Goal: Information Seeking & Learning: Compare options

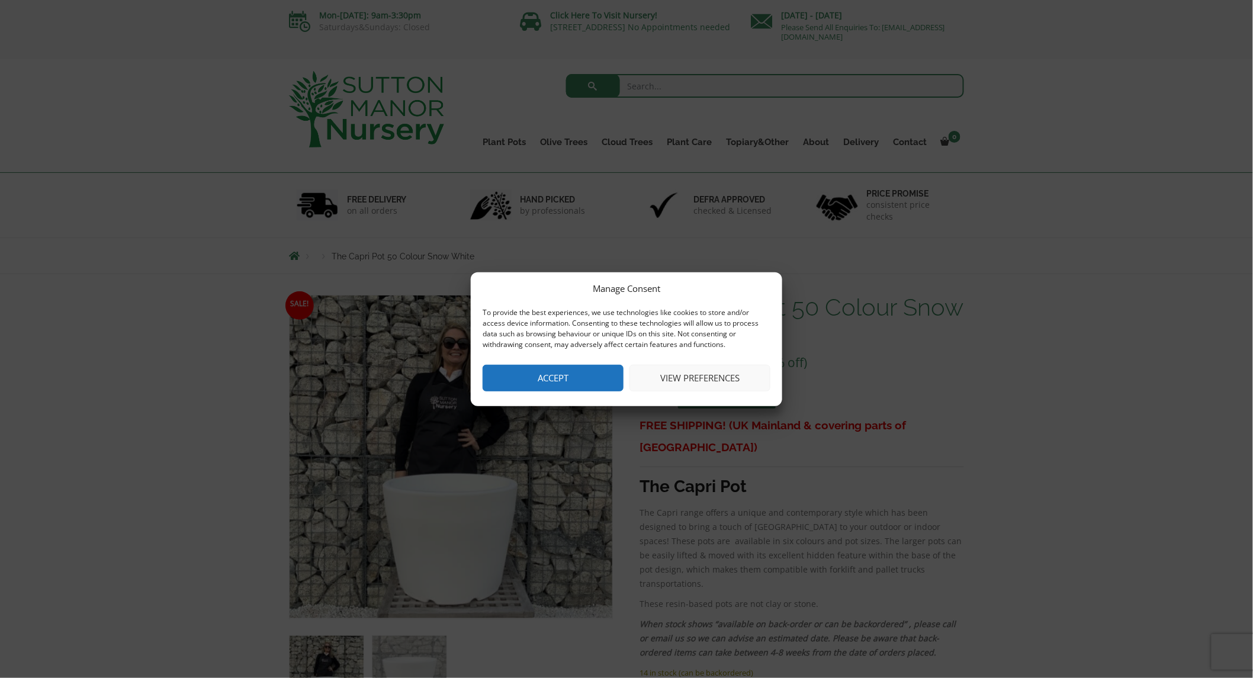
click at [552, 383] on button "Accept" at bounding box center [553, 378] width 141 height 27
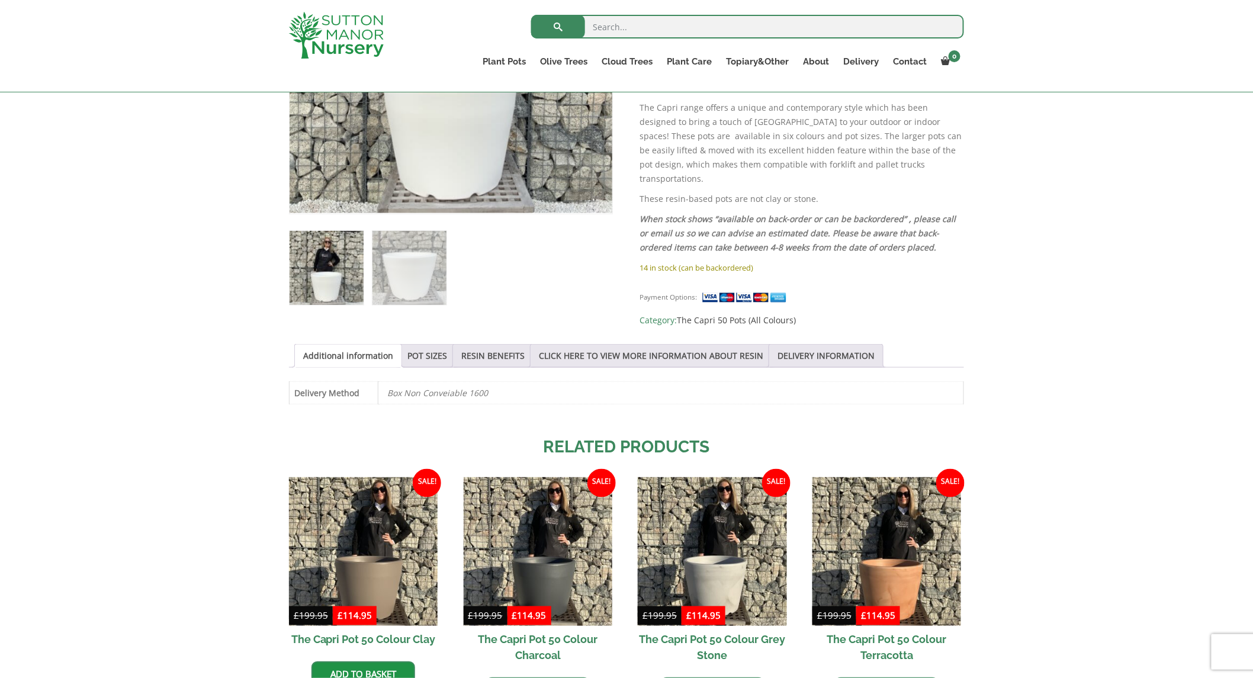
scroll to position [388, 0]
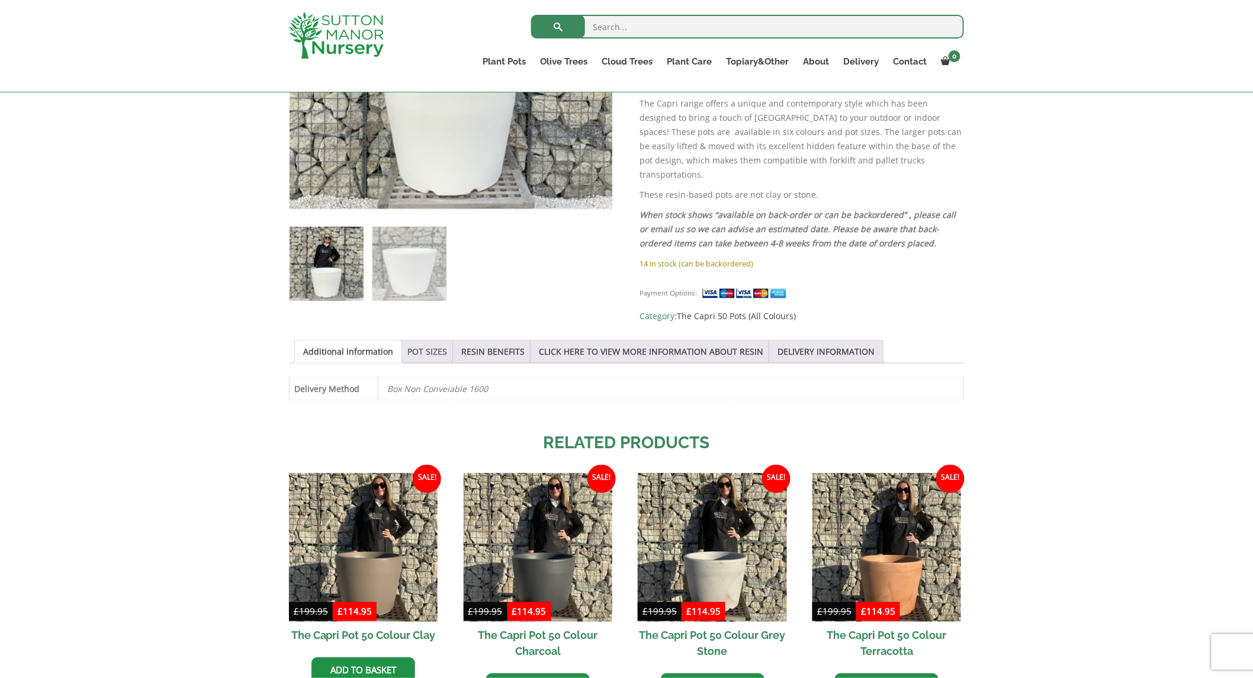
click at [428, 344] on link "POT SIZES" at bounding box center [427, 352] width 40 height 23
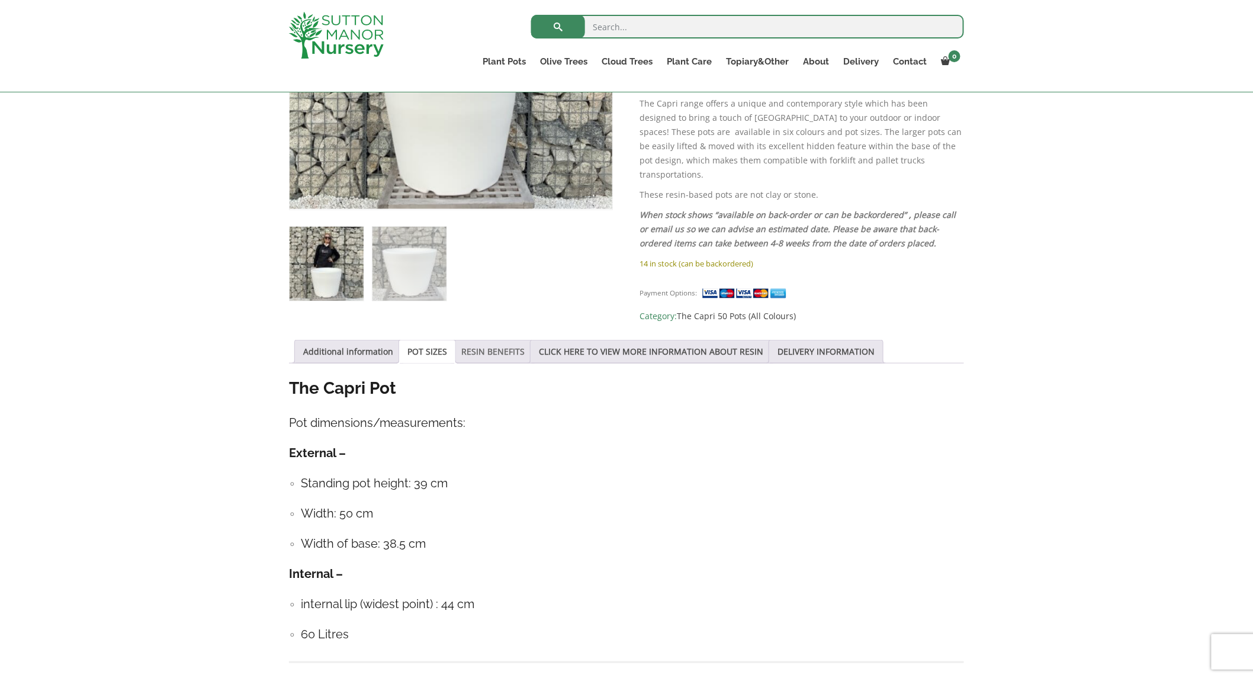
click at [486, 343] on link "RESIN BENEFITS" at bounding box center [492, 352] width 63 height 23
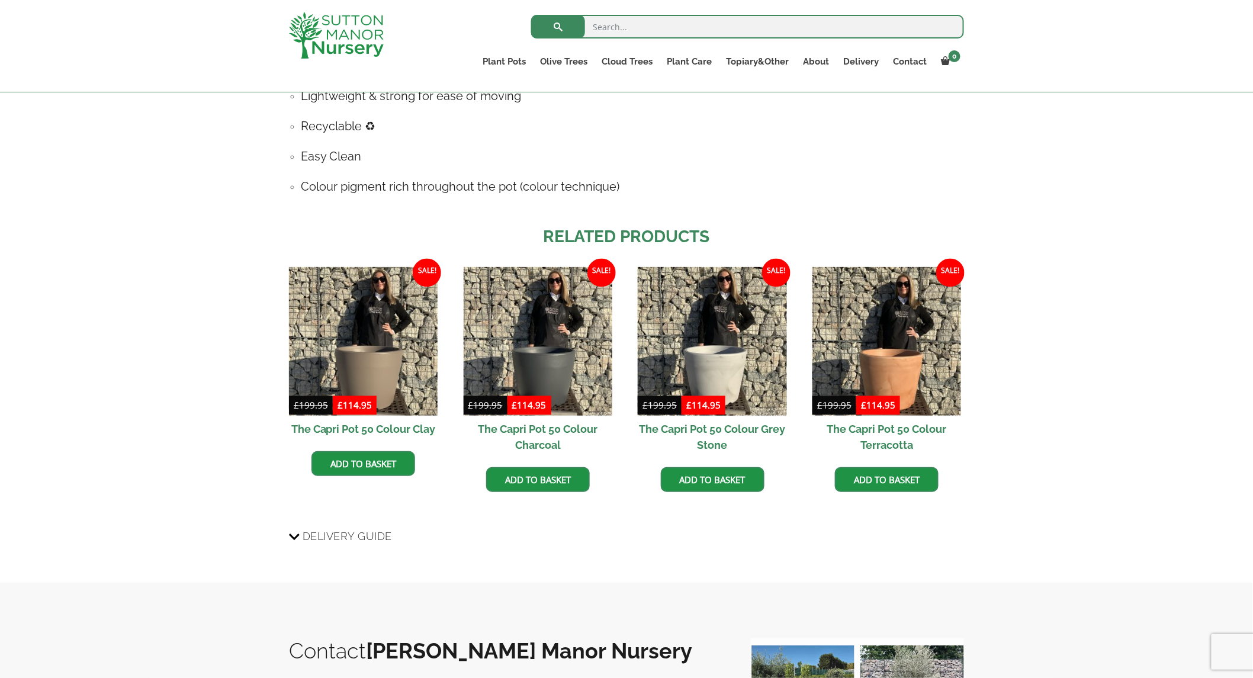
scroll to position [810, 0]
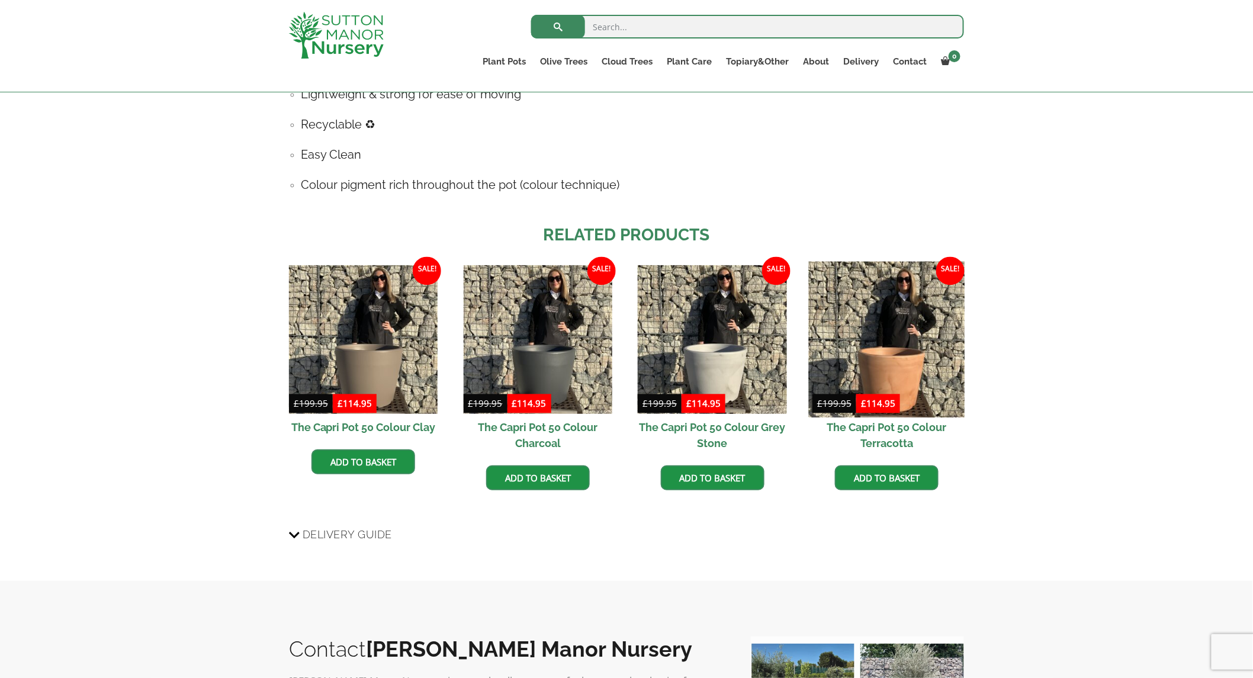
click at [898, 352] on img at bounding box center [887, 340] width 156 height 156
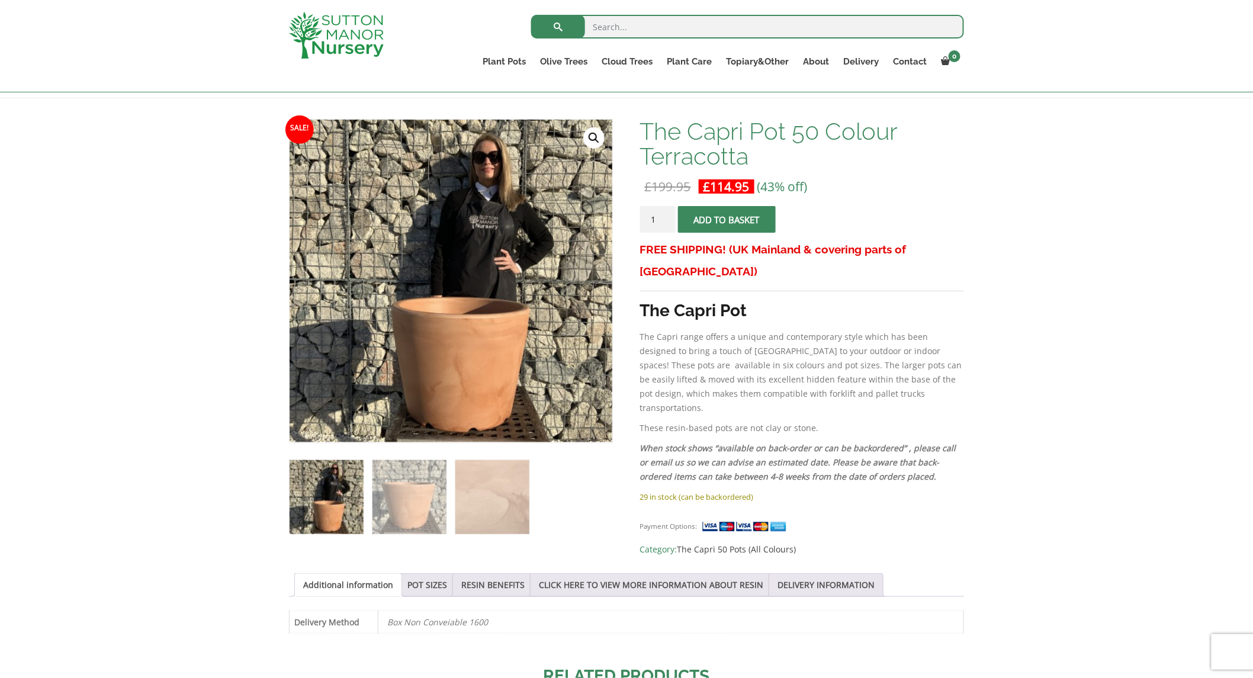
scroll to position [158, 0]
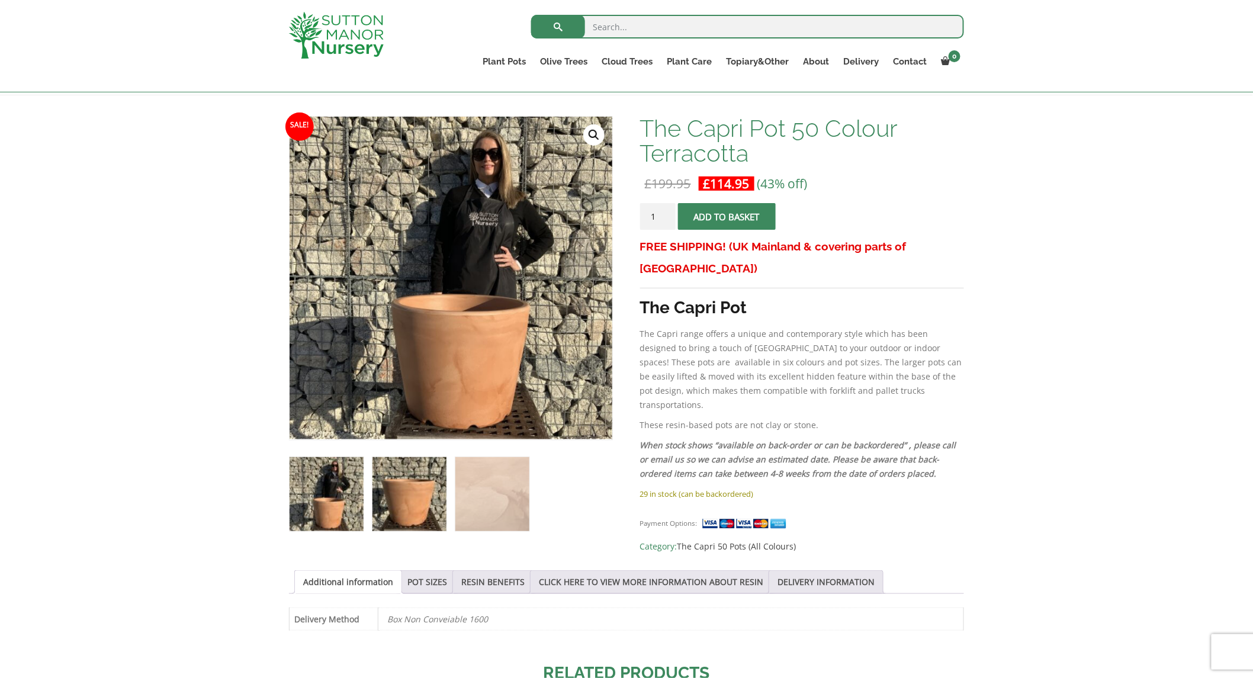
click at [412, 495] on img at bounding box center [410, 494] width 74 height 74
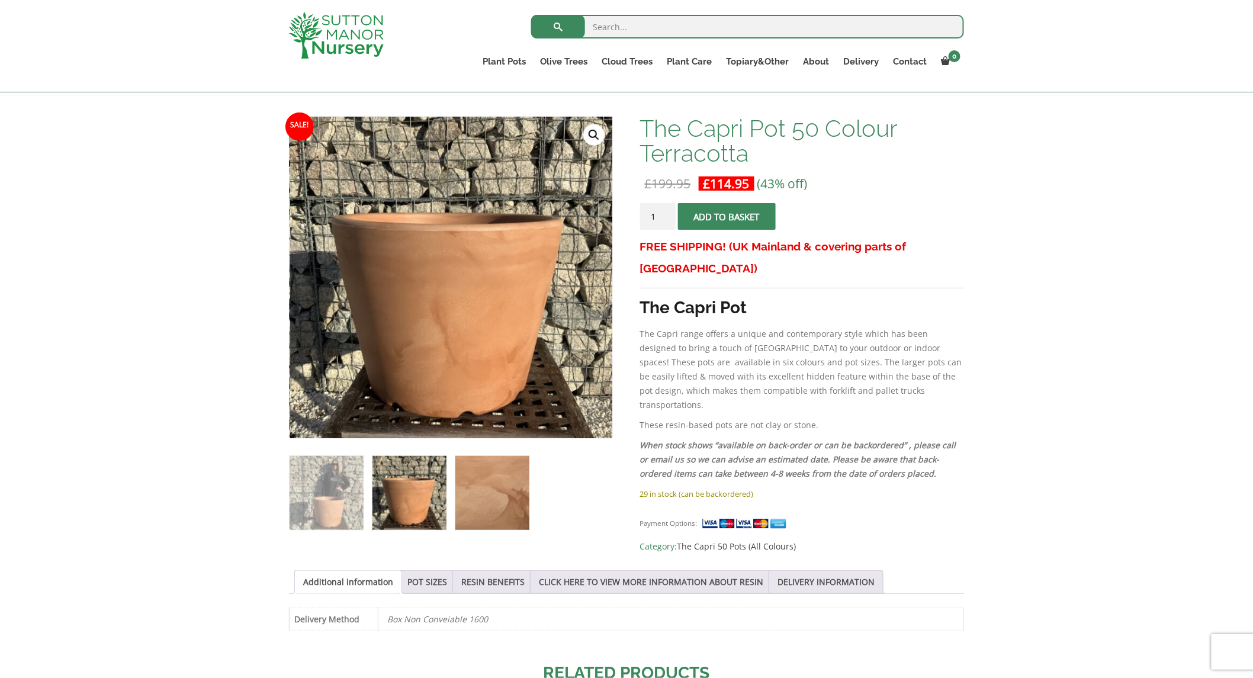
click at [512, 488] on img at bounding box center [492, 493] width 74 height 74
